Goal: Task Accomplishment & Management: Use online tool/utility

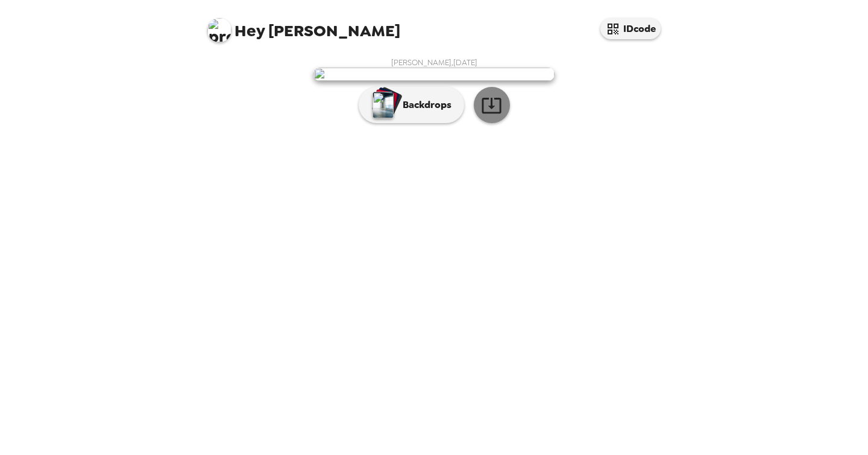
click at [487, 116] on icon "button" at bounding box center [491, 105] width 21 height 21
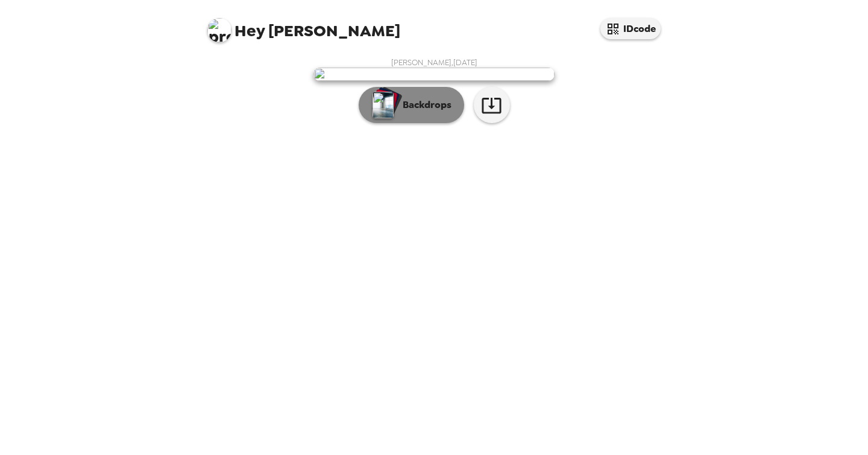
click at [429, 112] on p "Backdrops" at bounding box center [424, 105] width 55 height 14
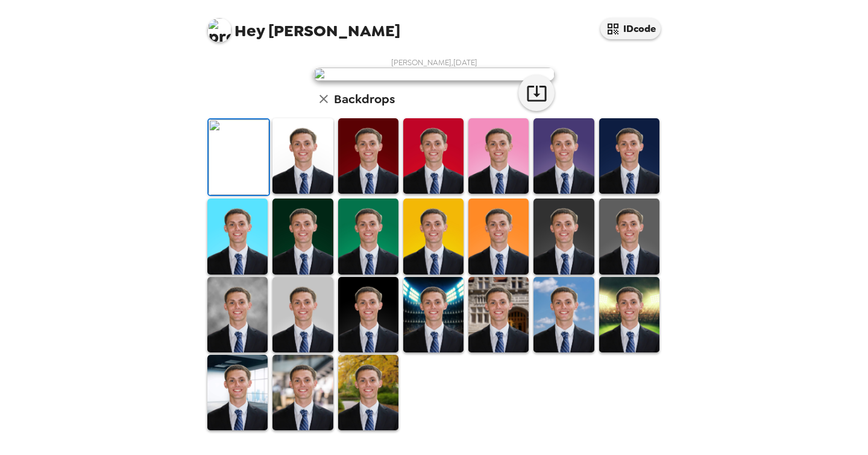
scroll to position [284, 0]
click at [305, 409] on img at bounding box center [303, 392] width 60 height 75
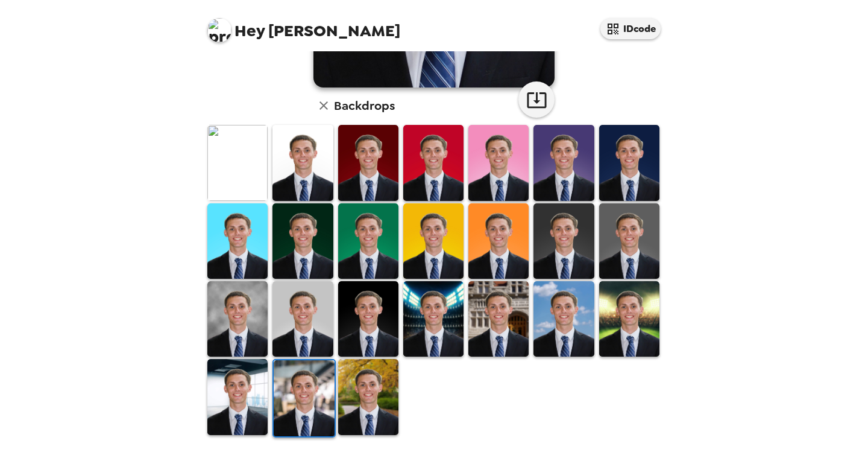
scroll to position [283, 0]
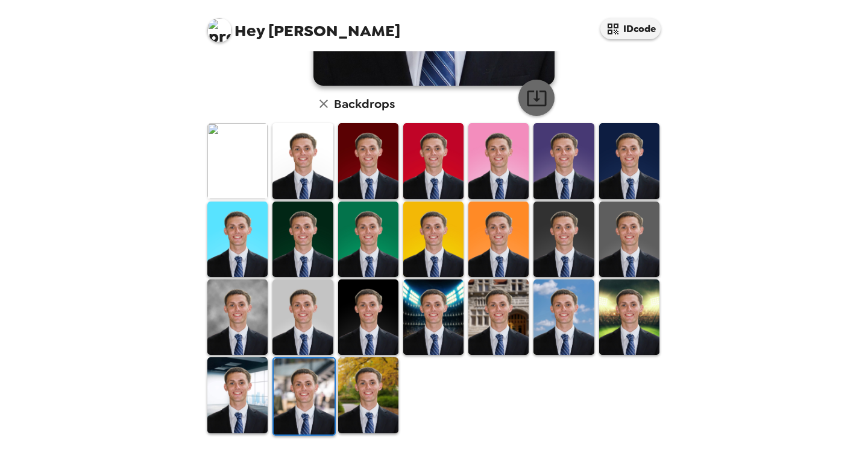
click at [534, 86] on button "button" at bounding box center [537, 98] width 36 height 36
click at [259, 299] on img at bounding box center [237, 316] width 60 height 75
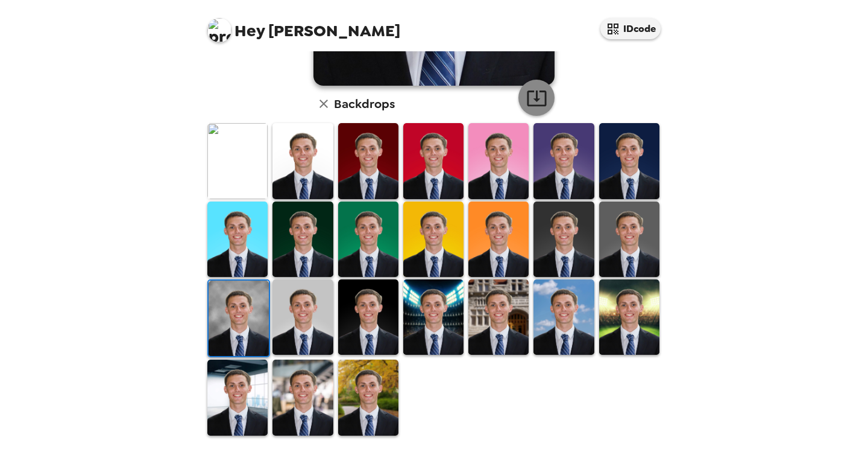
click at [552, 95] on button "button" at bounding box center [537, 98] width 36 height 36
click at [722, 128] on div "Hey [PERSON_NAME] IDcode [PERSON_NAME] , [DATE] Backdrops" at bounding box center [434, 227] width 868 height 455
